Goal: Task Accomplishment & Management: Manage account settings

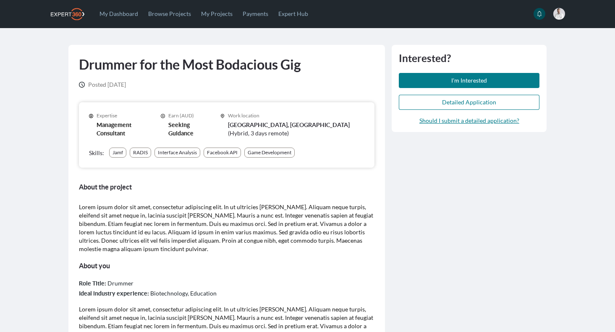
click at [14, 103] on main "Drummer for the Most Bodacious Gig Posted 3 years ago Expertise Management Cons…" at bounding box center [307, 260] width 615 height 465
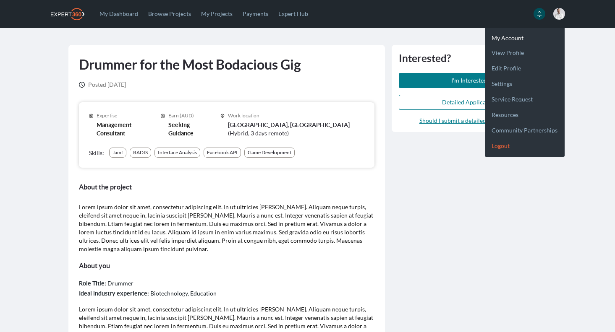
click at [497, 144] on link "Logout" at bounding box center [524, 143] width 80 height 16
